Goal: Task Accomplishment & Management: Manage account settings

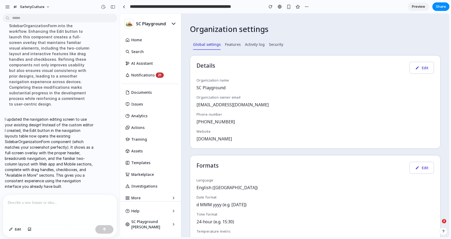
scroll to position [185, 0]
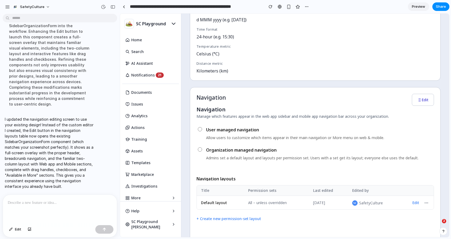
click at [414, 201] on button "Edit" at bounding box center [415, 202] width 11 height 7
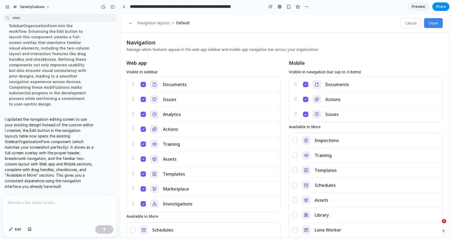
click at [143, 84] on button "Documents" at bounding box center [143, 84] width 5 height 5
click at [144, 100] on button "Issues" at bounding box center [143, 99] width 5 height 5
click at [131, 23] on button "←" at bounding box center [131, 23] width 9 height 10
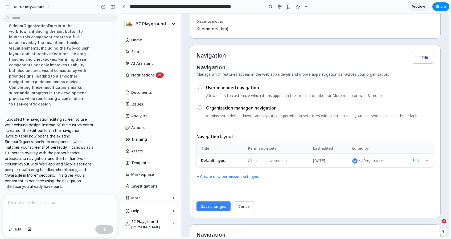
scroll to position [244, 0]
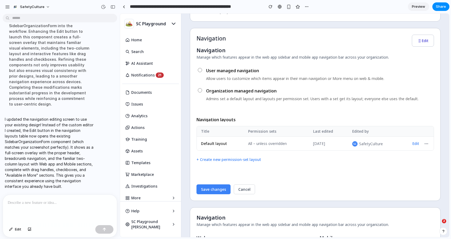
click at [226, 120] on div at bounding box center [226, 120] width 0 height 0
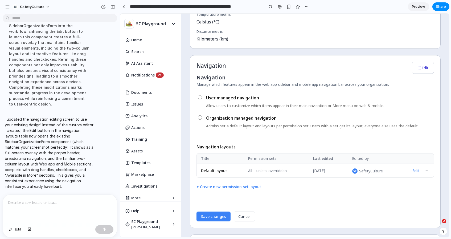
scroll to position [263, 0]
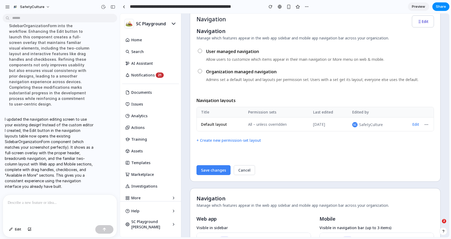
click at [424, 123] on button "•••" at bounding box center [427, 124] width 6 height 7
click at [414, 48] on div "Navigation Manage which features appear in the web app sidebar and mobile app n…" at bounding box center [316, 101] width 238 height 148
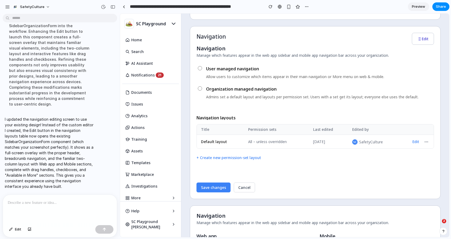
scroll to position [108, 0]
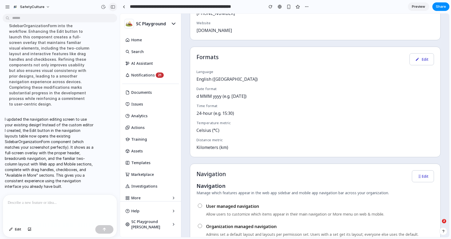
click at [115, 8] on div "button" at bounding box center [113, 7] width 5 height 4
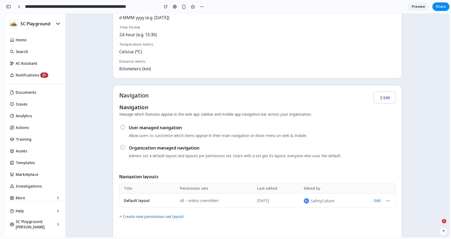
scroll to position [187, 0]
click at [385, 95] on button "Edit" at bounding box center [385, 97] width 22 height 12
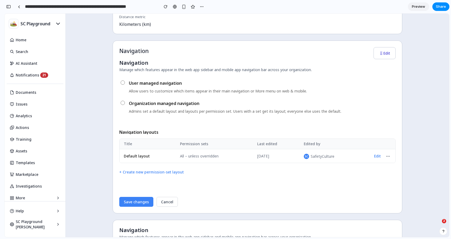
scroll to position [298, 0]
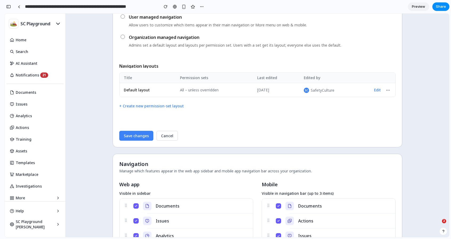
click at [166, 136] on button "Cancel" at bounding box center [167, 136] width 21 height 10
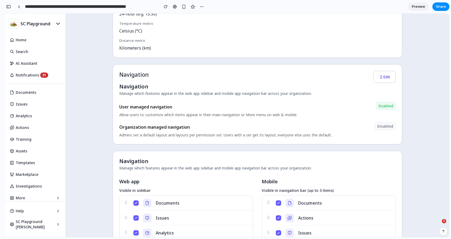
scroll to position [187, 0]
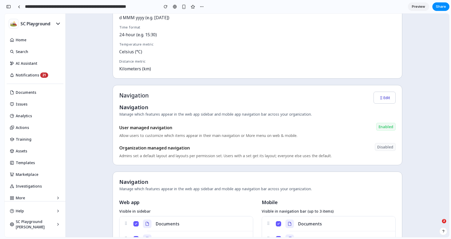
click at [383, 100] on button "Edit" at bounding box center [385, 98] width 22 height 12
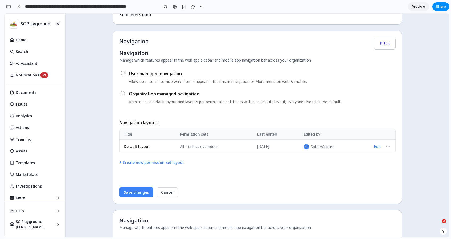
scroll to position [244, 0]
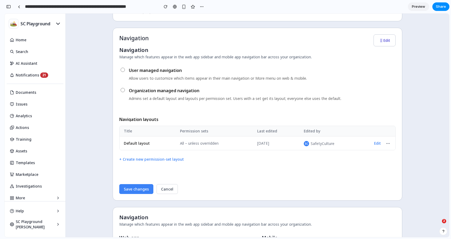
click at [379, 141] on button "Edit" at bounding box center [377, 143] width 11 height 7
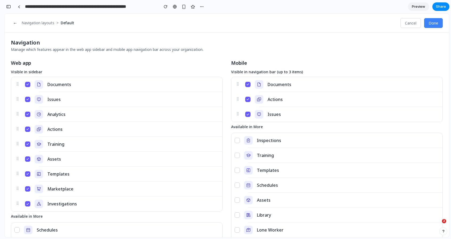
click at [29, 202] on button "Investigations" at bounding box center [27, 203] width 5 height 5
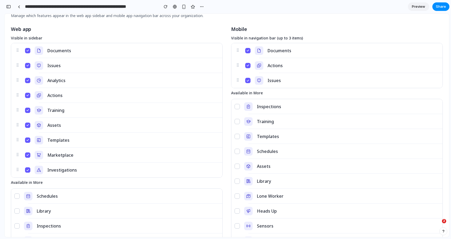
scroll to position [32, 0]
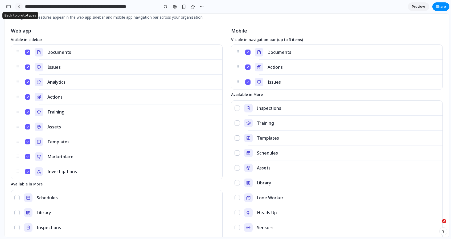
click at [18, 6] on div at bounding box center [19, 6] width 2 height 3
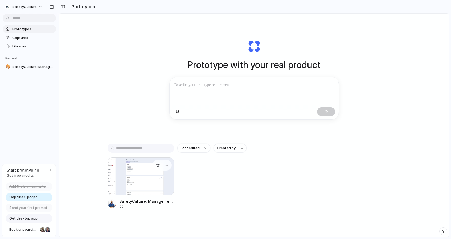
click at [137, 183] on div at bounding box center [141, 176] width 67 height 38
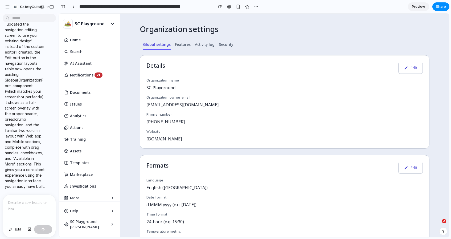
scroll to position [1394, 0]
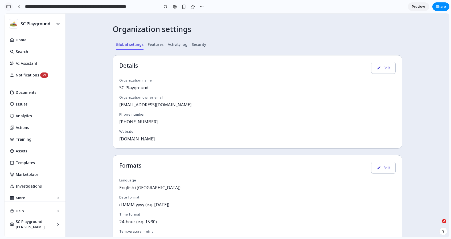
click at [9, 6] on div "button" at bounding box center [8, 7] width 5 height 4
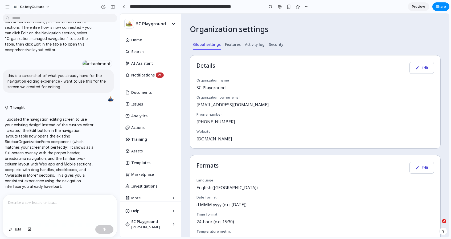
click at [70, 205] on div at bounding box center [60, 209] width 114 height 28
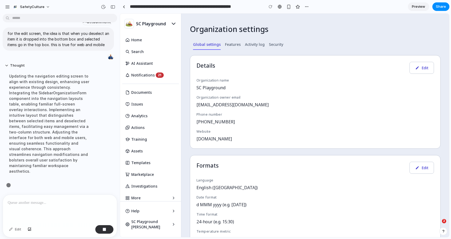
scroll to position [1025, 0]
